Goal: Find specific page/section: Find specific page/section

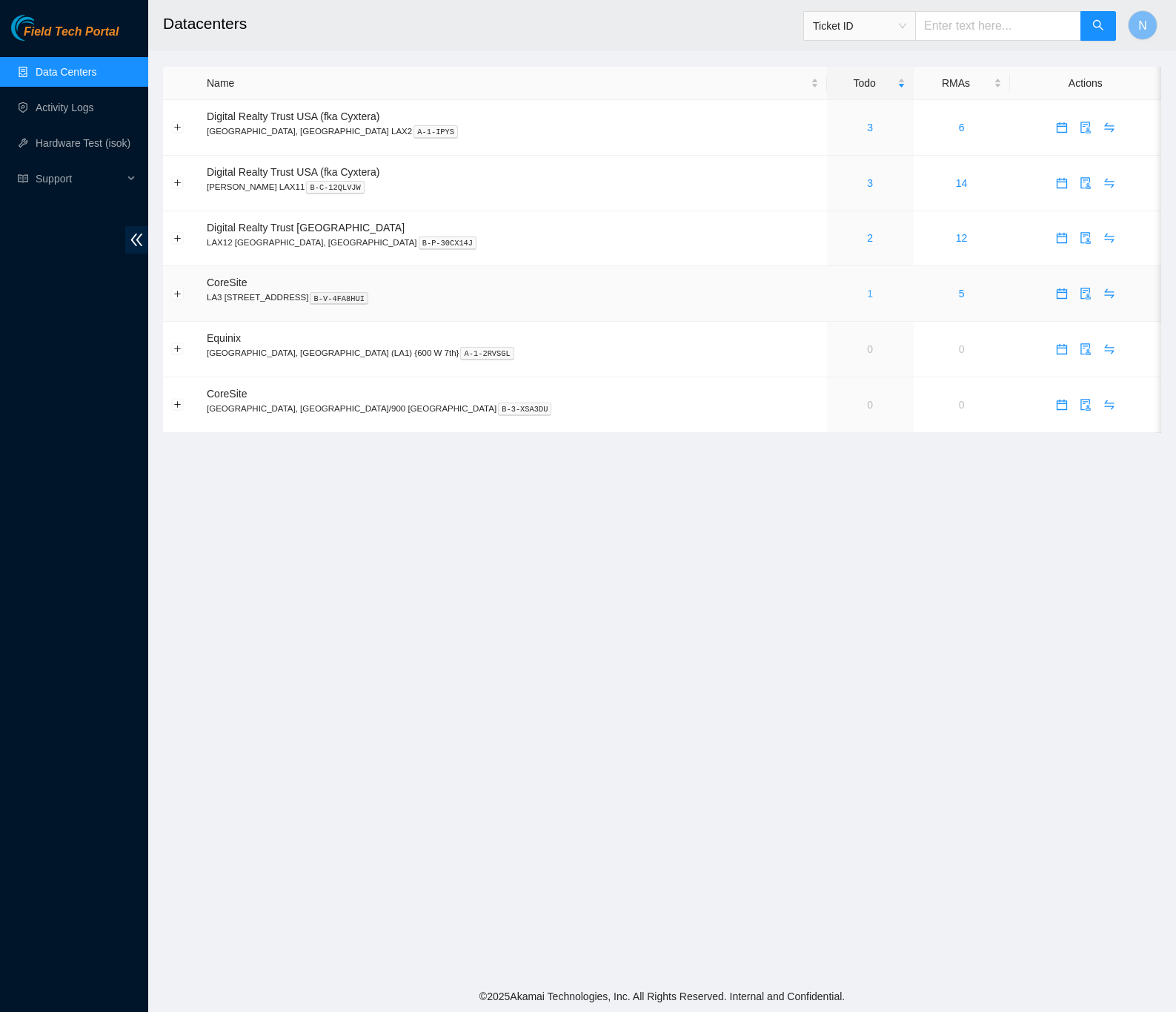
click at [867, 297] on link "1" at bounding box center [870, 293] width 6 height 12
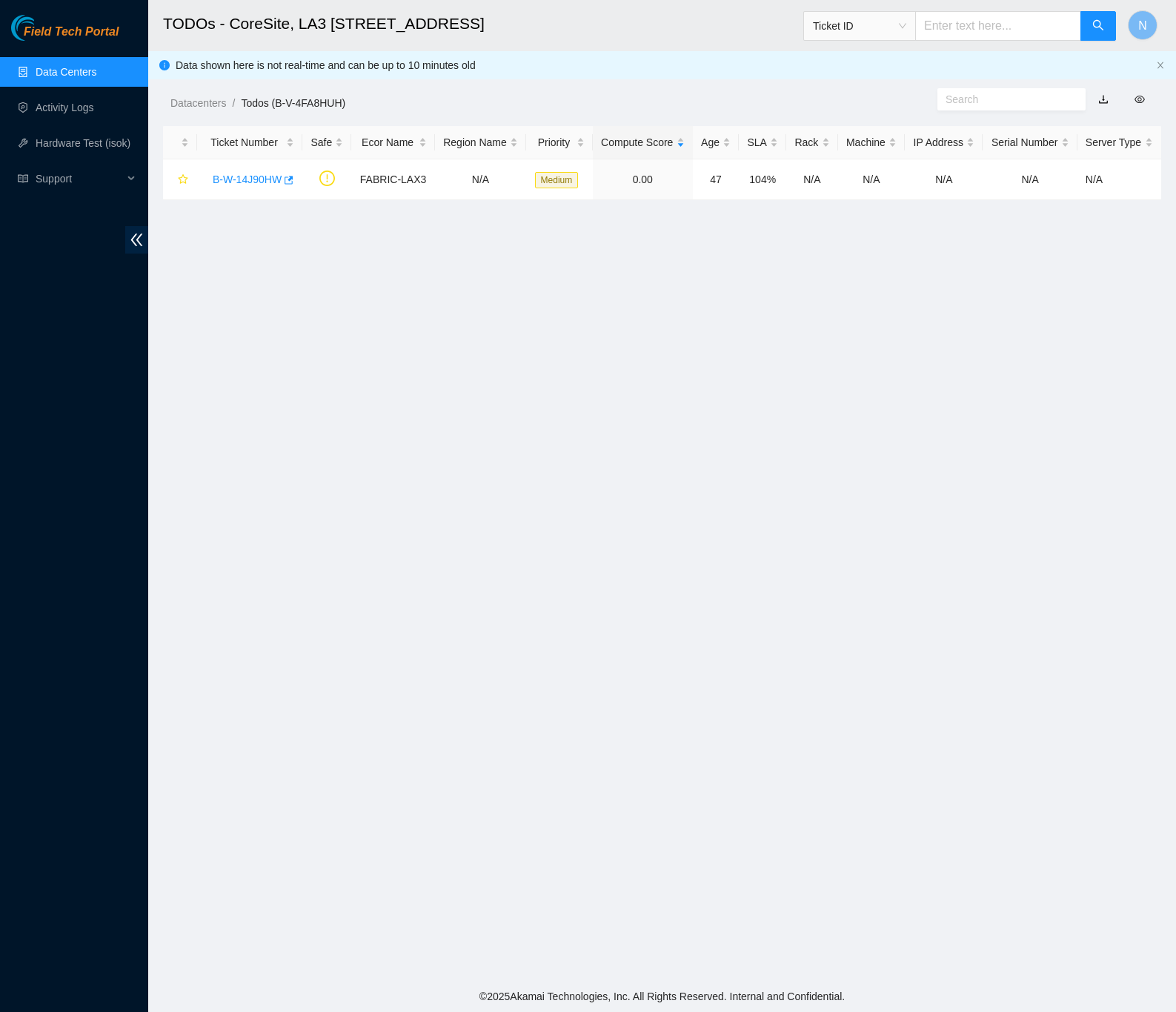
click at [69, 72] on link "Data Centers" at bounding box center [66, 72] width 61 height 12
